Goal: Entertainment & Leisure: Browse casually

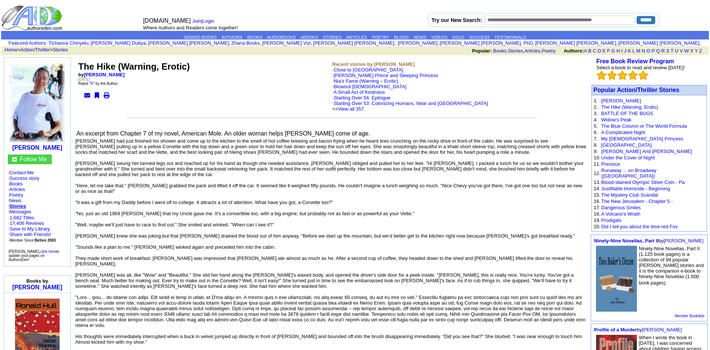
click at [22, 207] on link "Stories" at bounding box center [17, 207] width 17 height 6
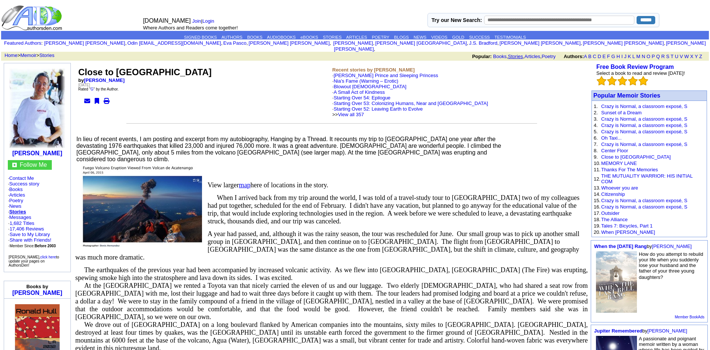
click at [509, 54] on link "Stories" at bounding box center [515, 57] width 15 height 6
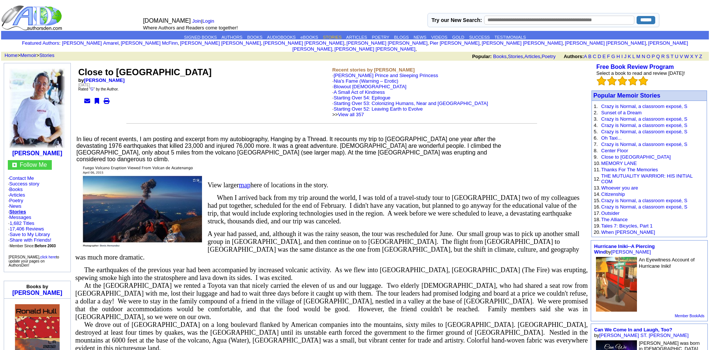
click at [331, 38] on link "STORIES" at bounding box center [332, 37] width 19 height 4
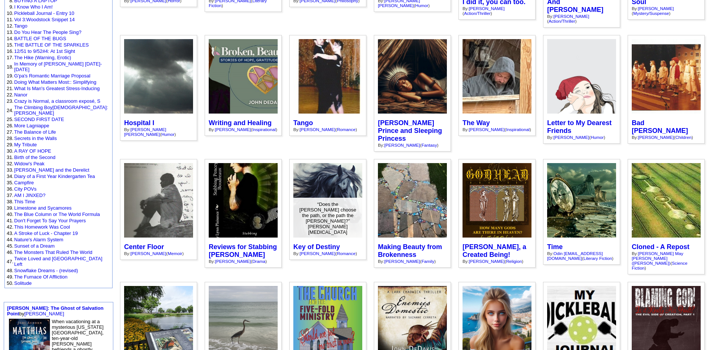
scroll to position [268, 0]
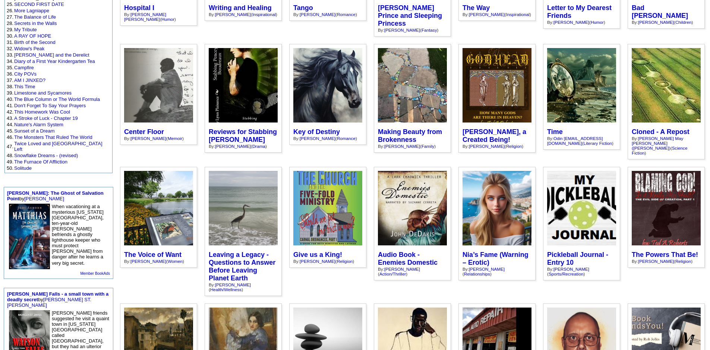
drag, startPoint x: 503, startPoint y: 182, endPoint x: 479, endPoint y: 263, distance: 83.9
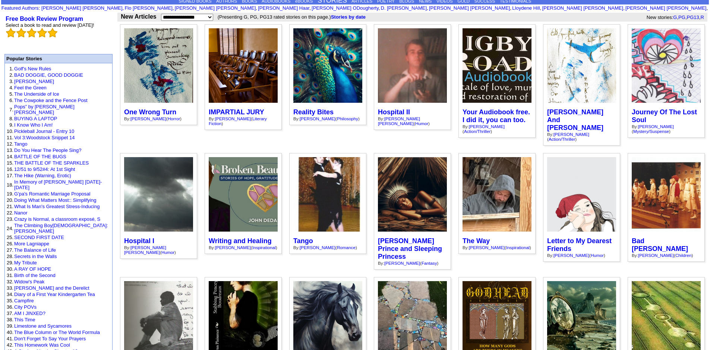
scroll to position [0, 0]
